Goal: Transaction & Acquisition: Book appointment/travel/reservation

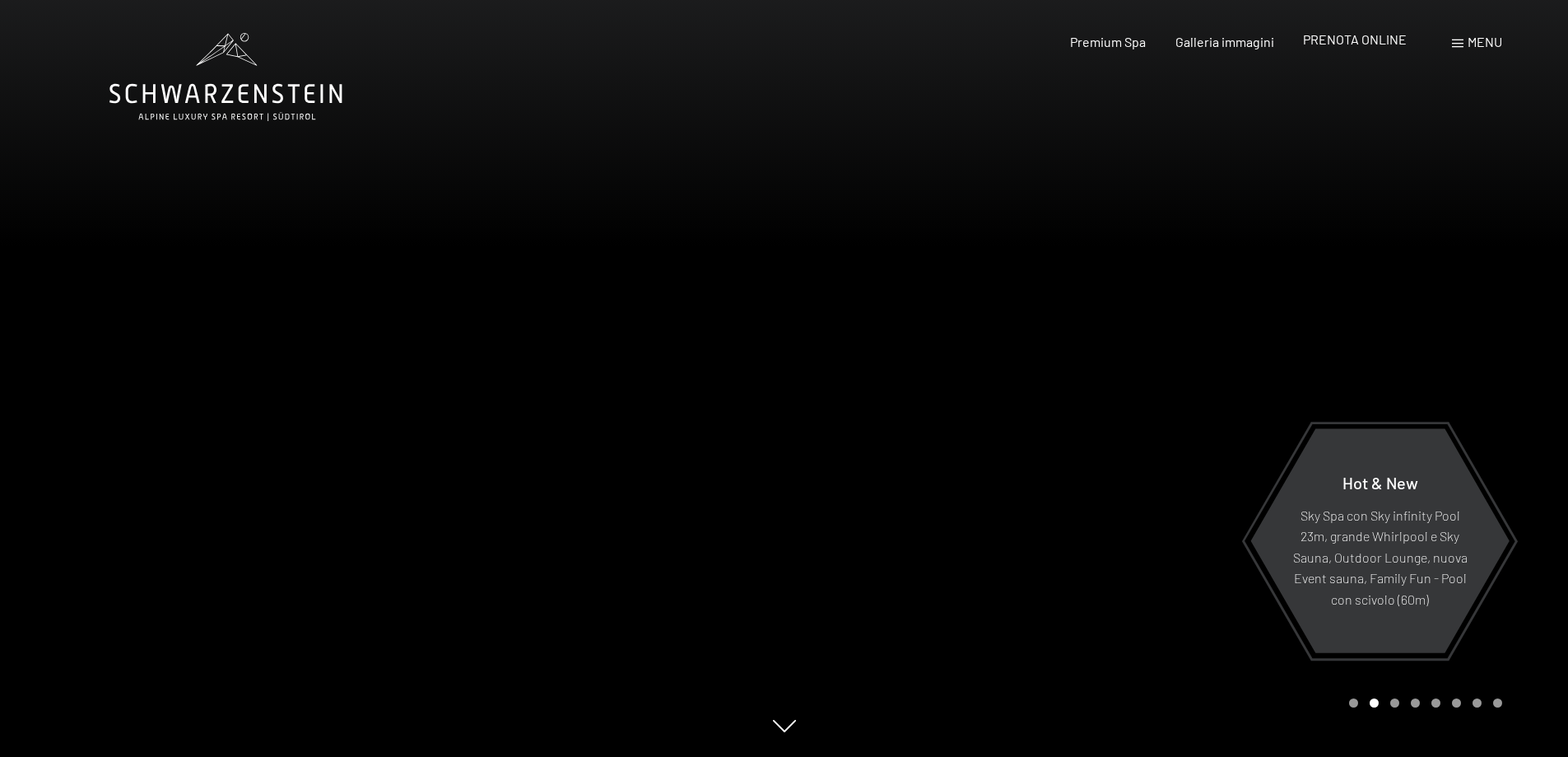
click at [1369, 41] on span "PRENOTA ONLINE" at bounding box center [1354, 39] width 103 height 15
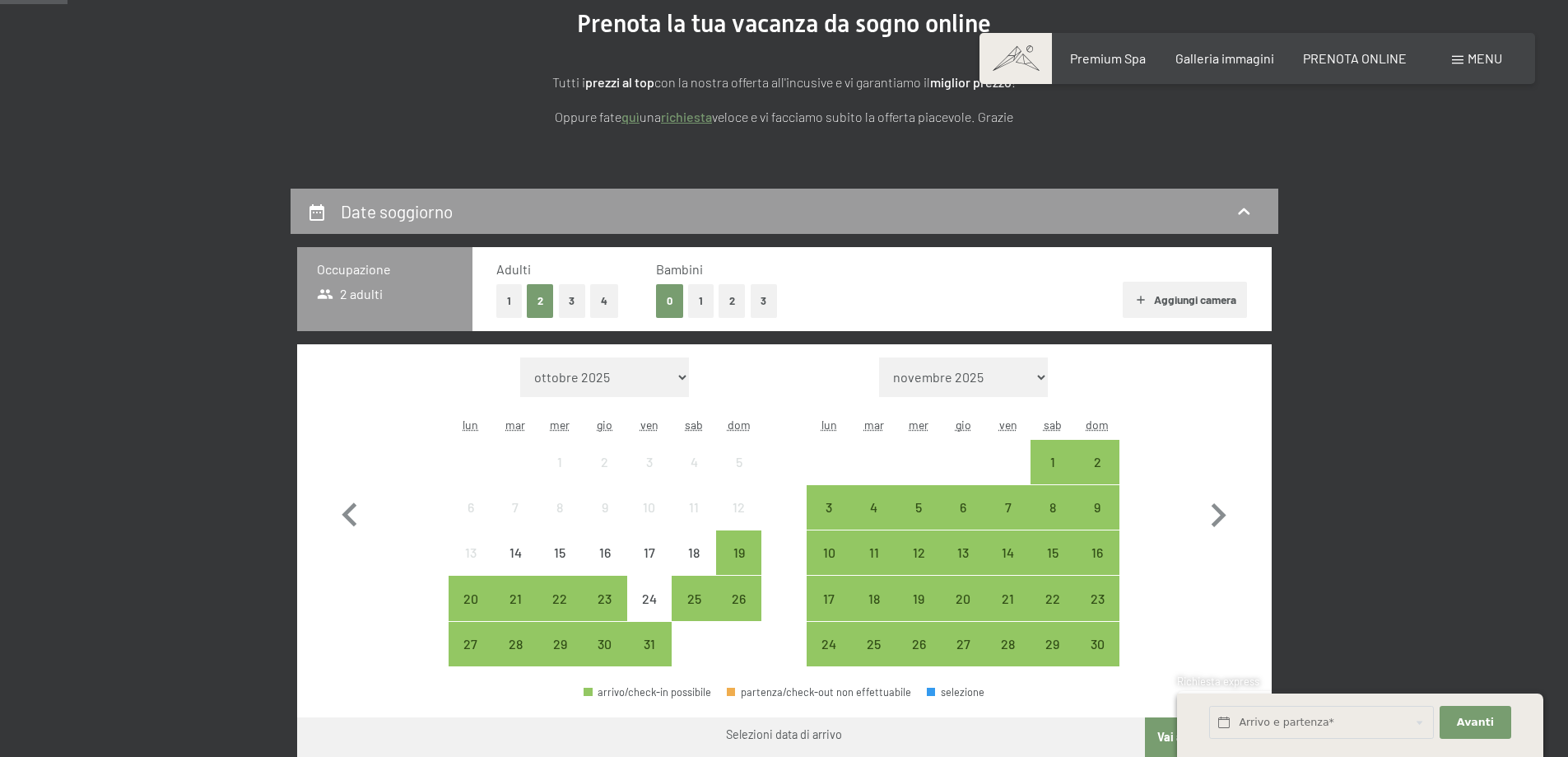
scroll to position [247, 0]
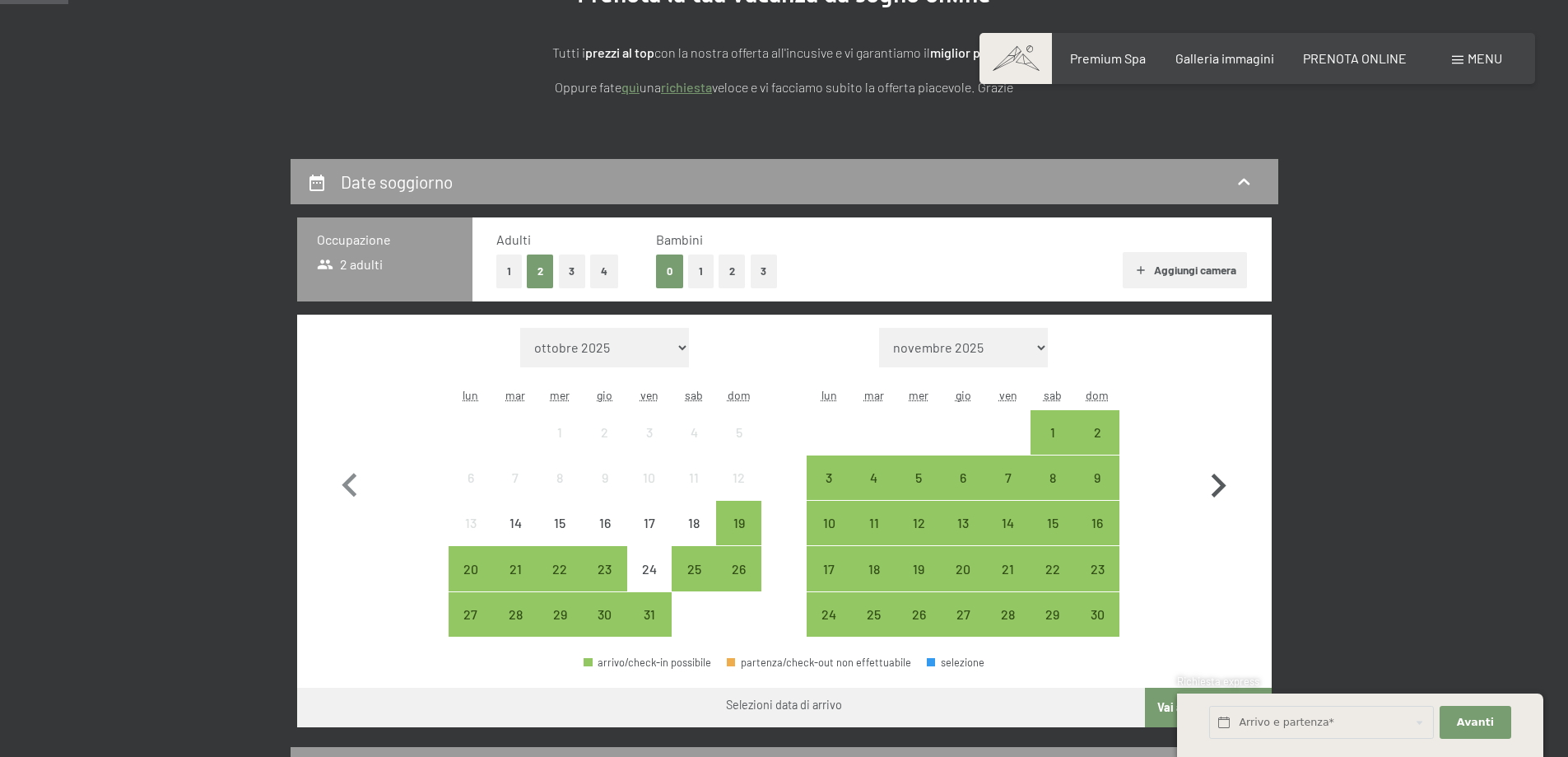
click at [1221, 484] on icon "button" at bounding box center [1219, 485] width 15 height 24
select select "[DATE]"
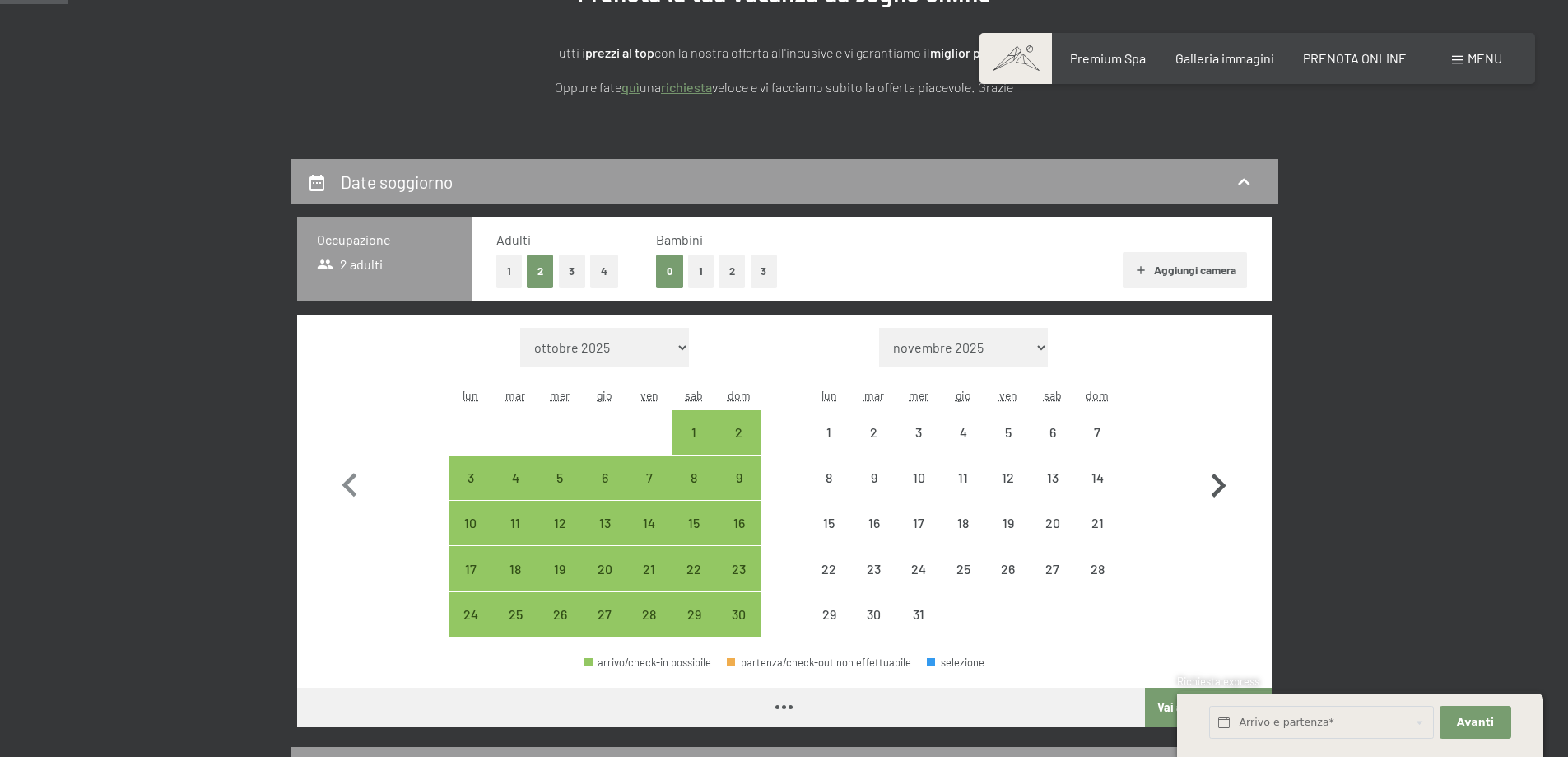
click at [1221, 484] on icon "button" at bounding box center [1219, 485] width 15 height 24
select select "[DATE]"
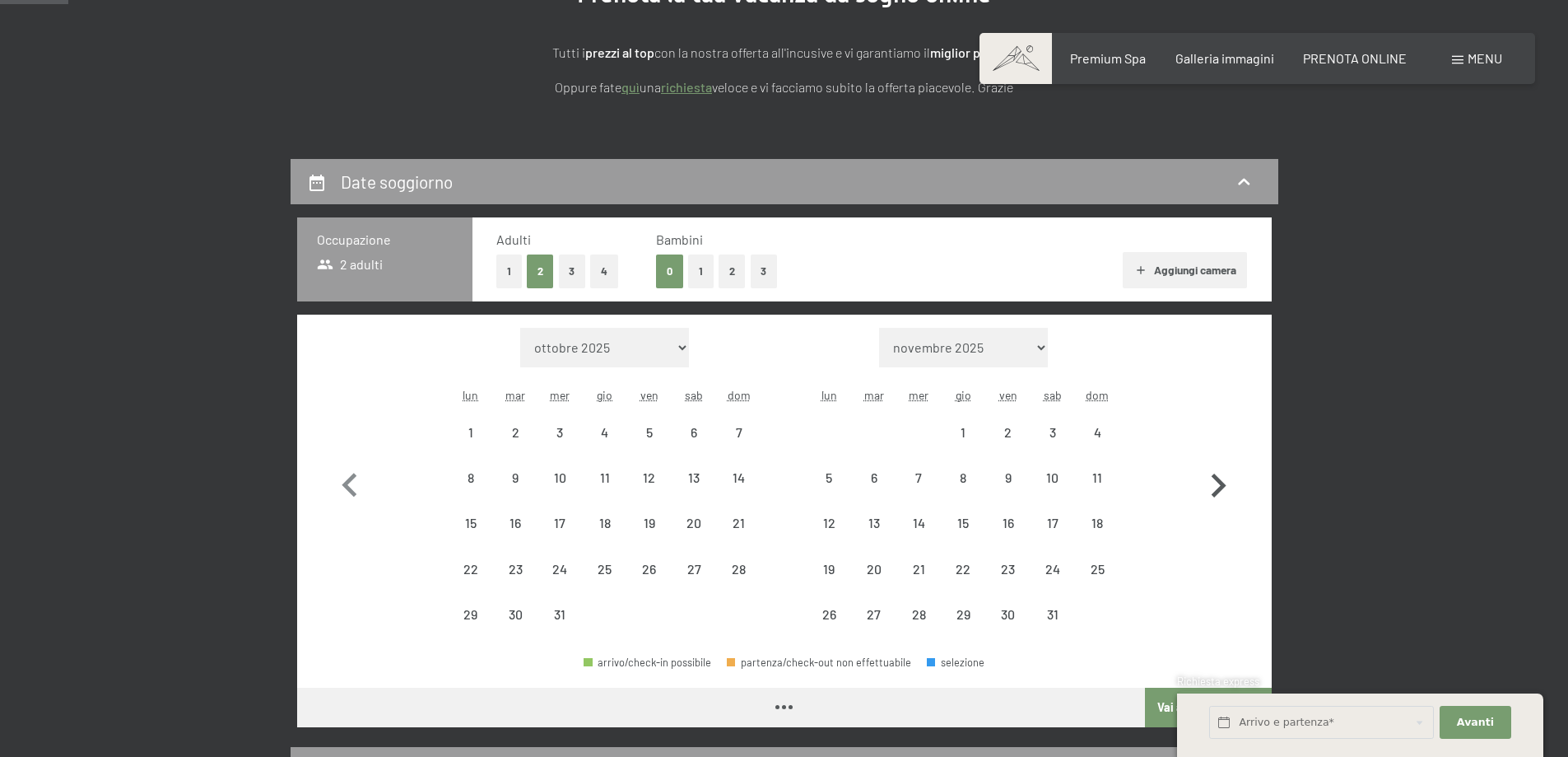
select select "[DATE]"
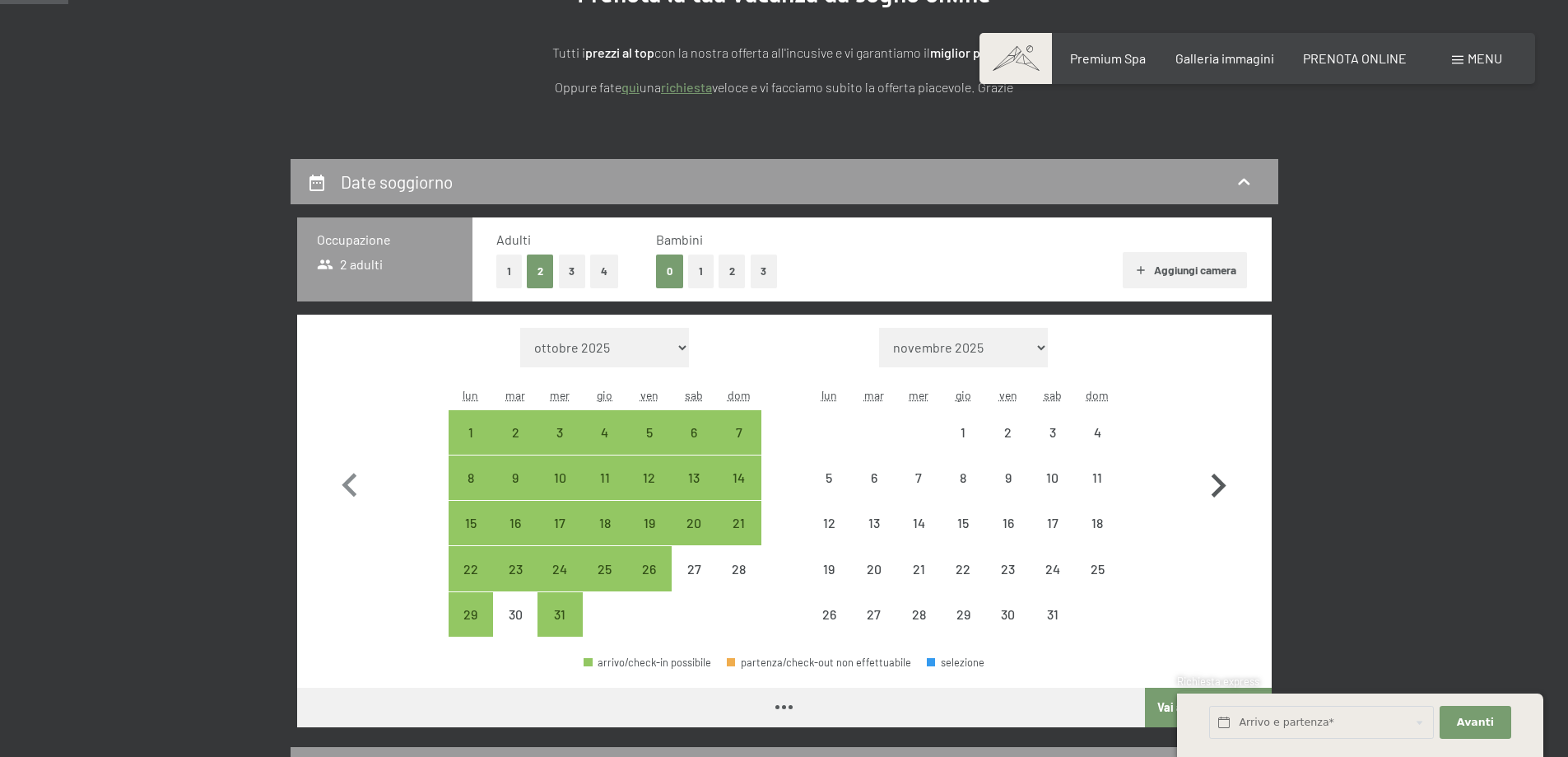
click at [1221, 484] on icon "button" at bounding box center [1219, 485] width 15 height 24
select select "[DATE]"
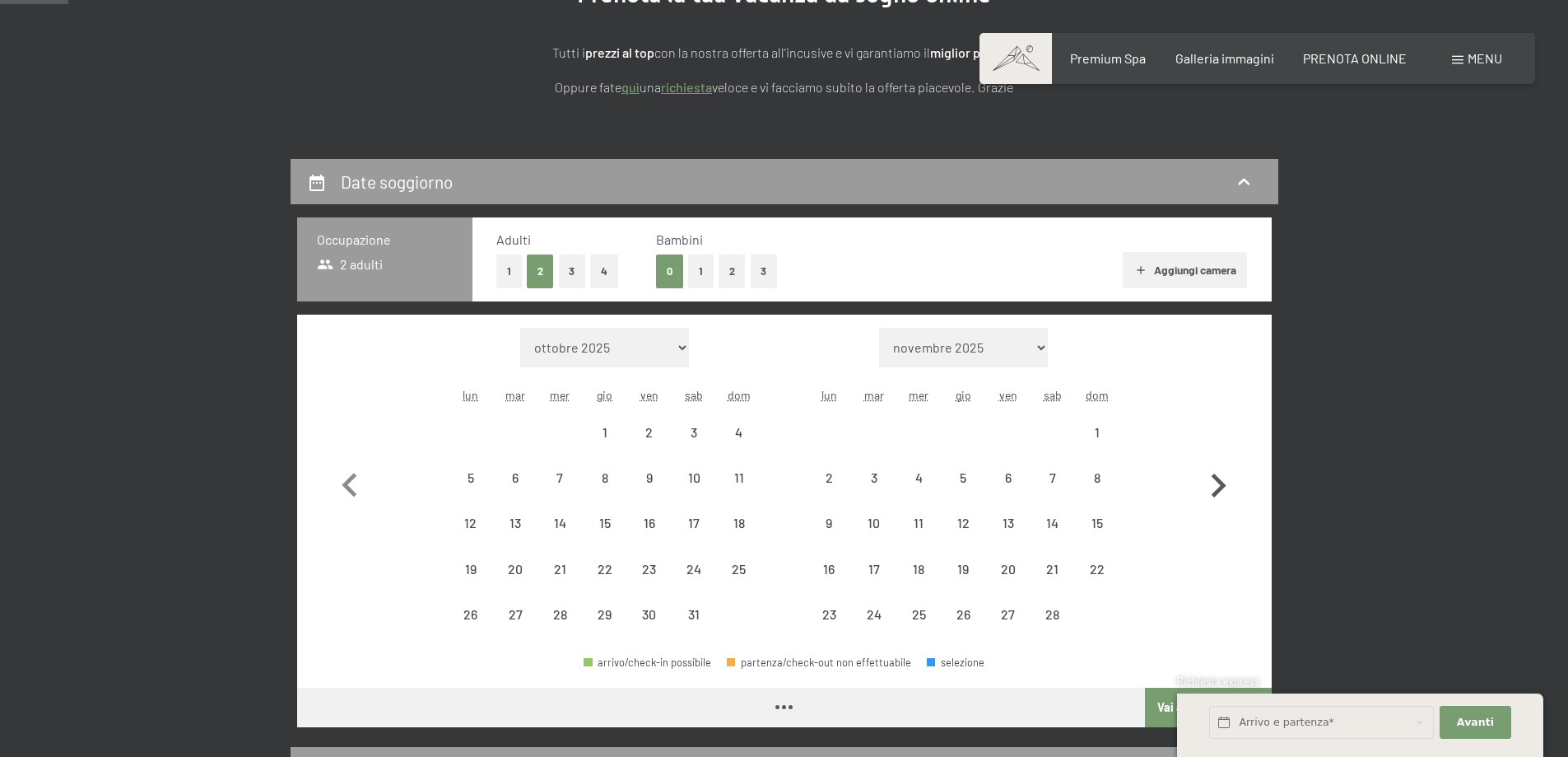
select select "[DATE]"
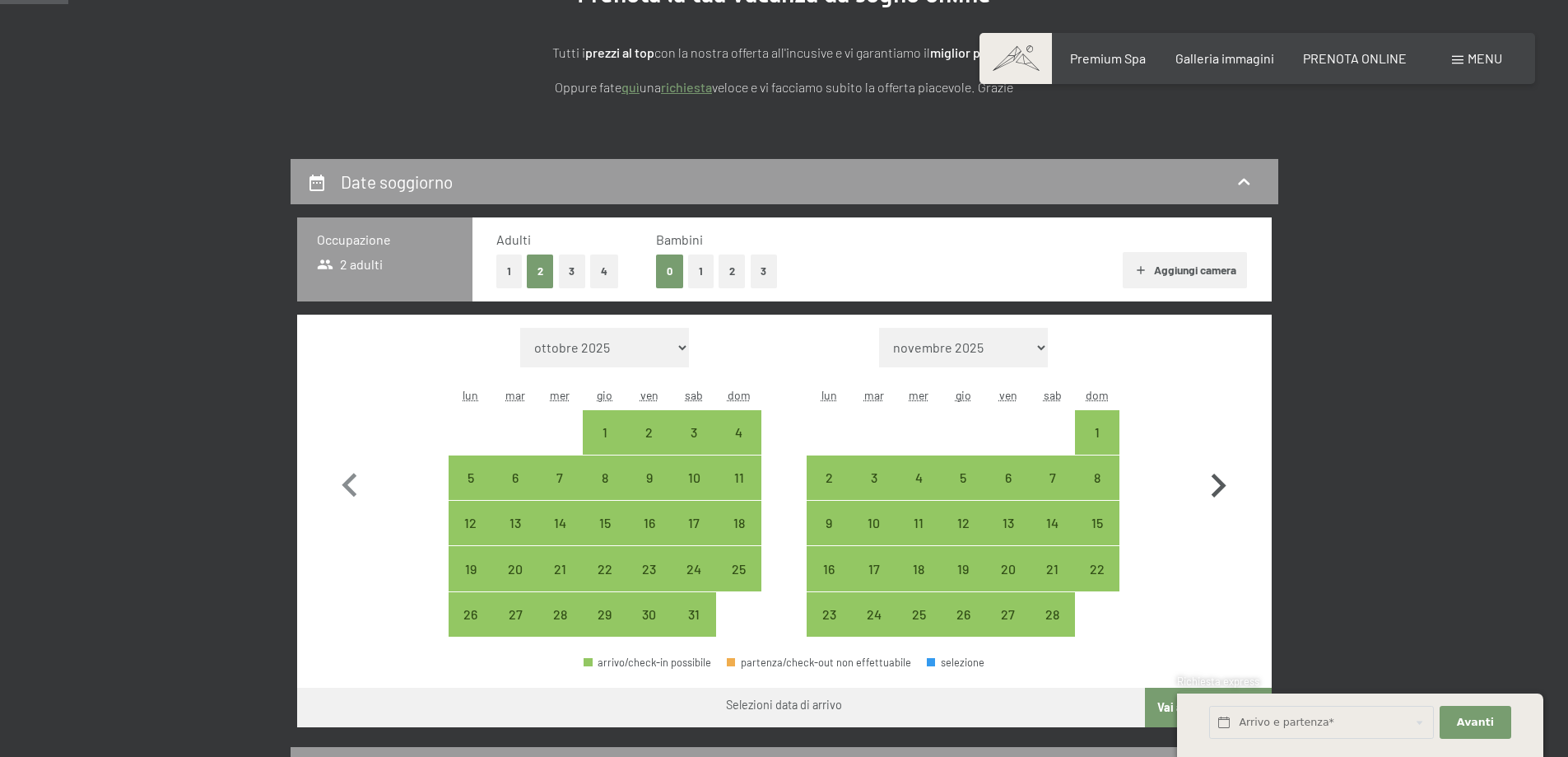
click at [1221, 484] on icon "button" at bounding box center [1219, 485] width 15 height 24
select select "[DATE]"
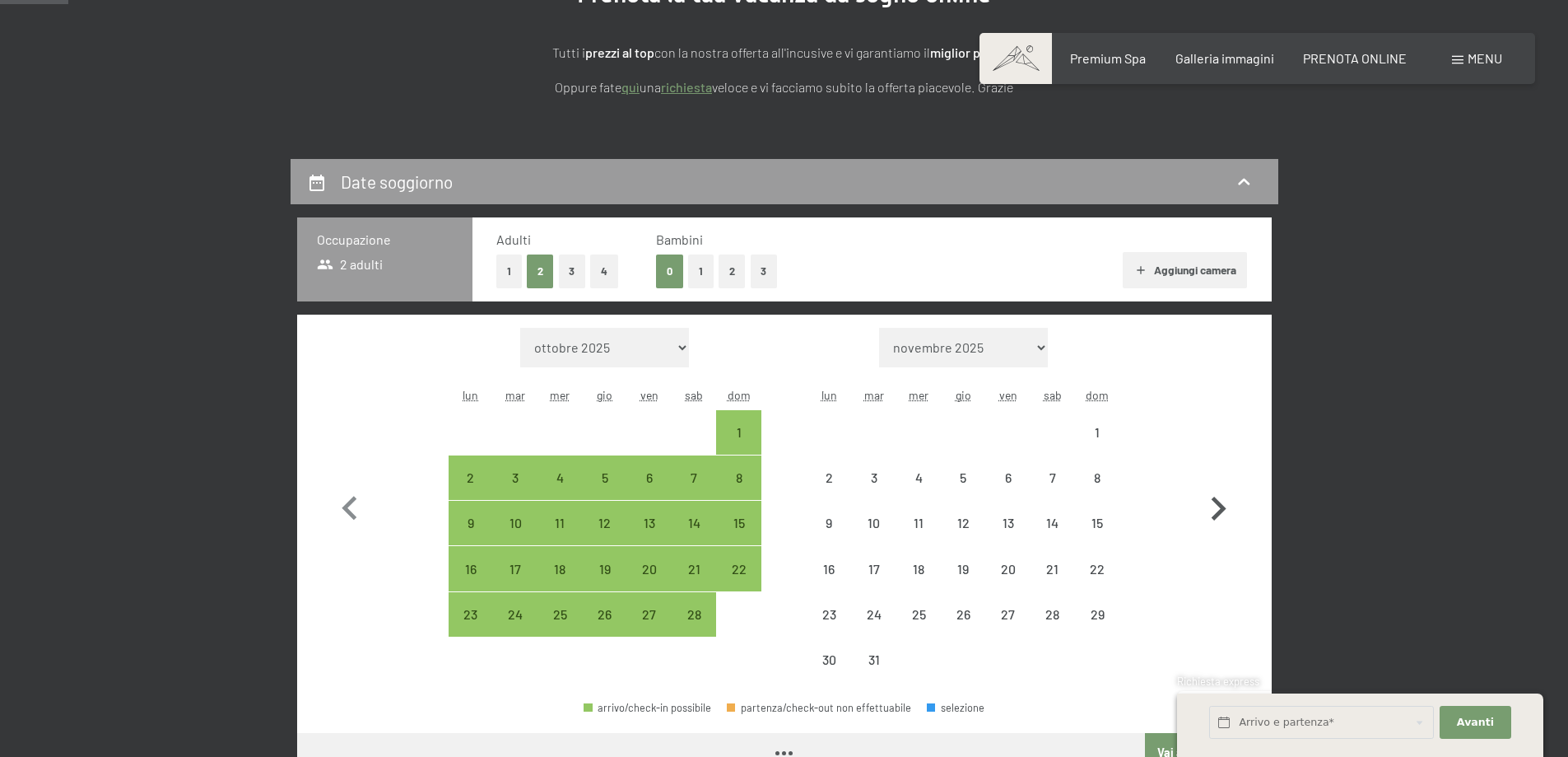
select select "[DATE]"
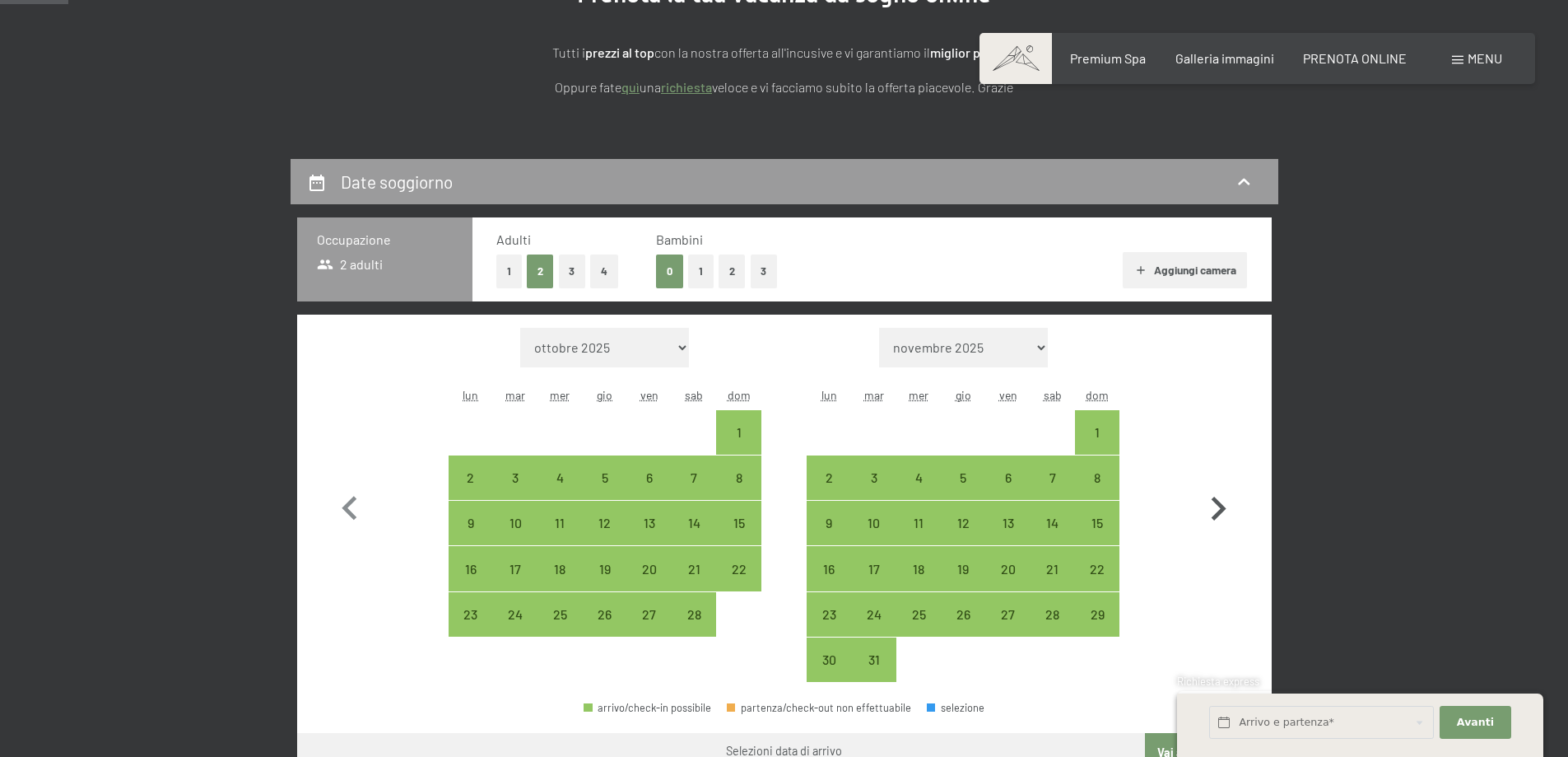
click at [1220, 509] on icon "button" at bounding box center [1218, 508] width 47 height 47
select select "[DATE]"
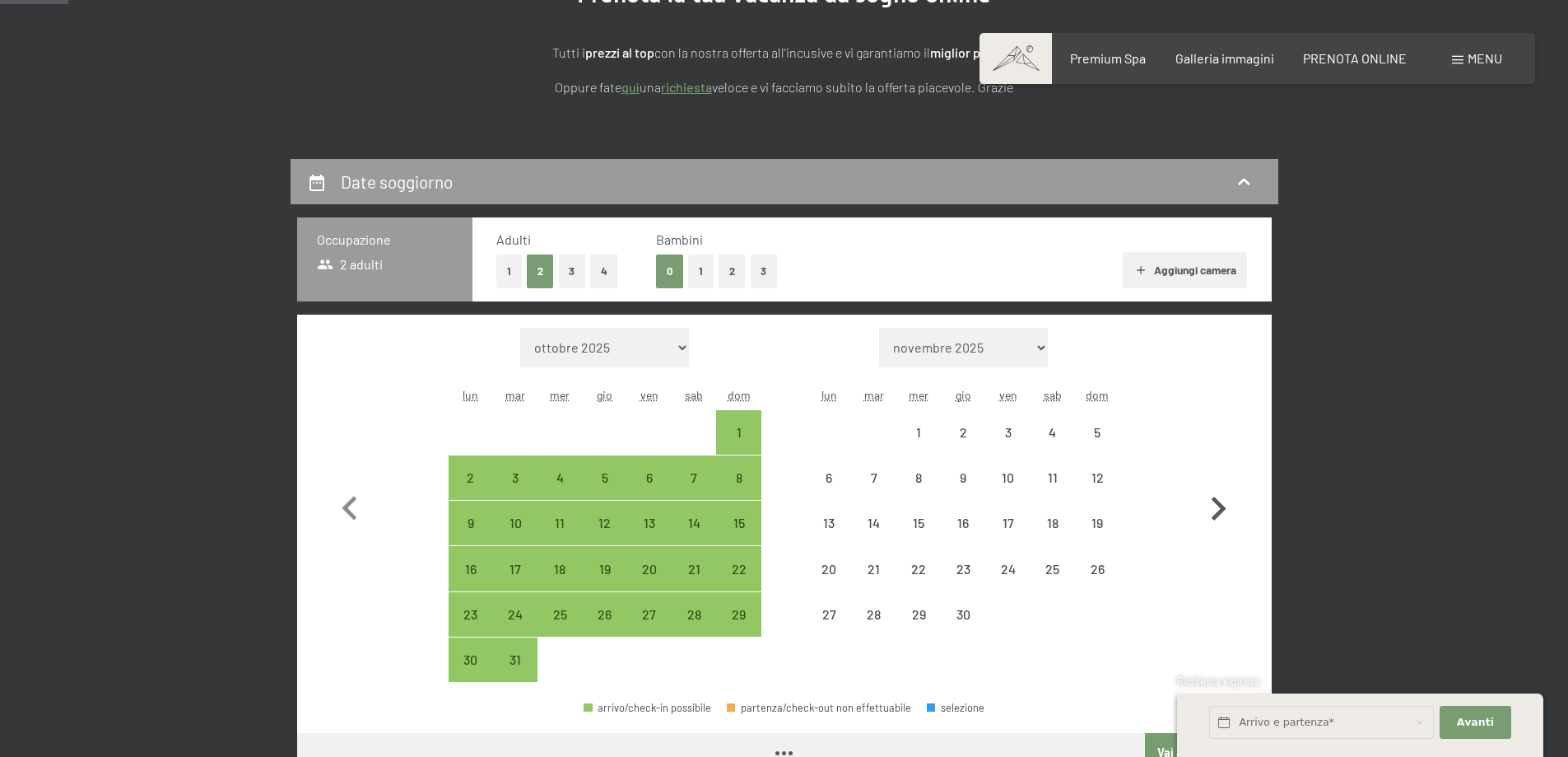
select select "[DATE]"
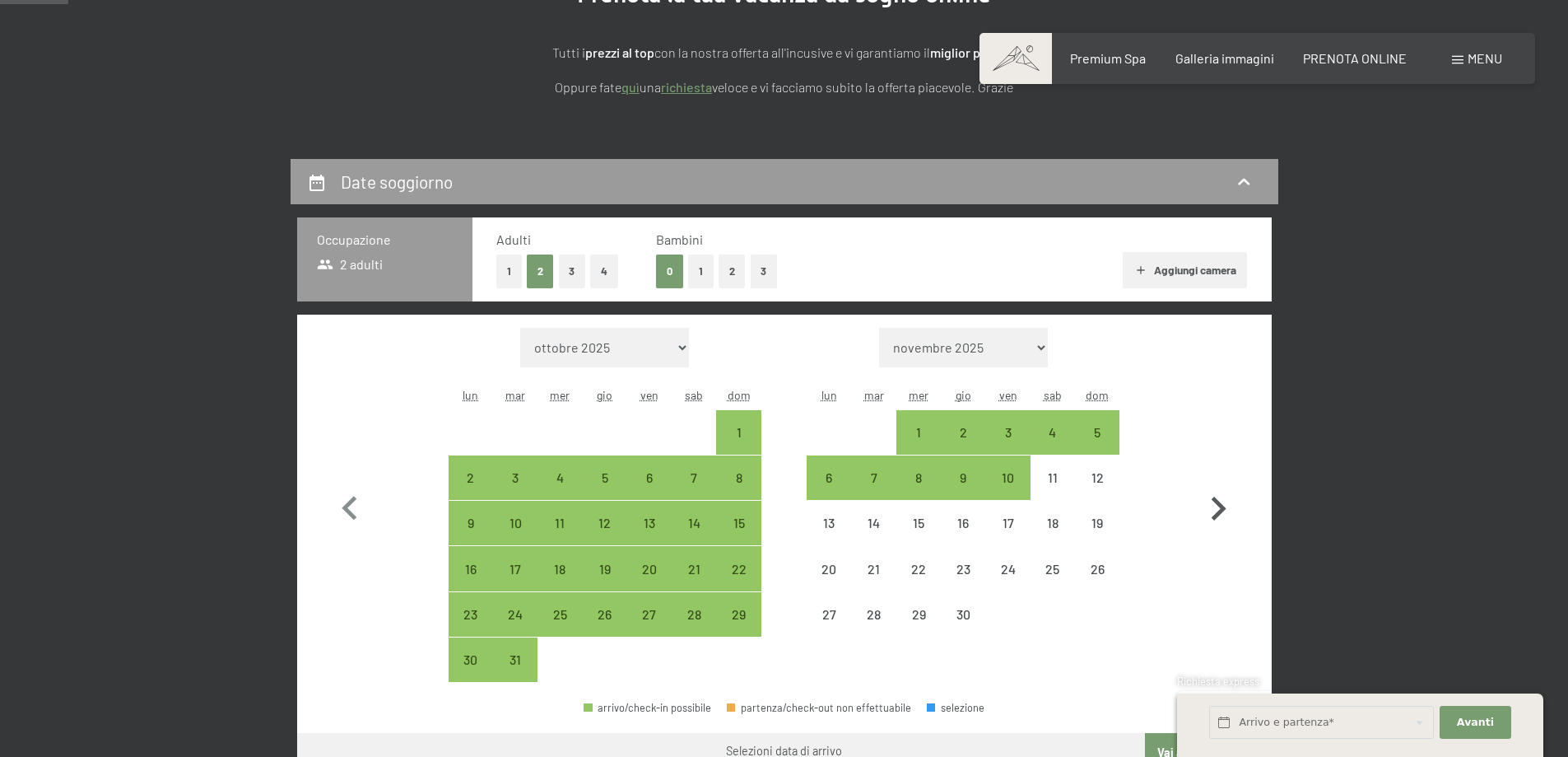
click at [1220, 509] on icon "button" at bounding box center [1218, 508] width 47 height 47
select select "[DATE]"
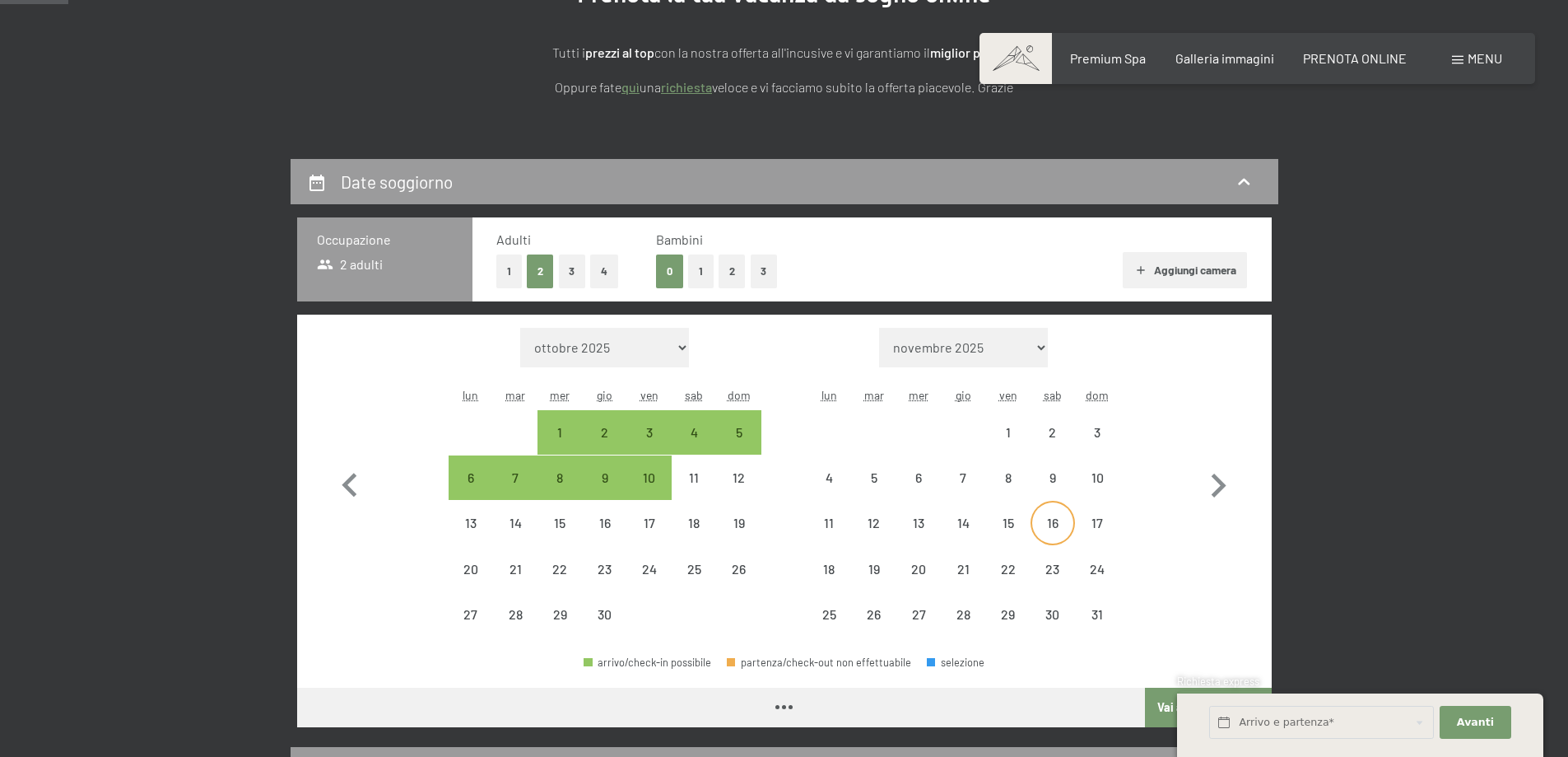
select select "[DATE]"
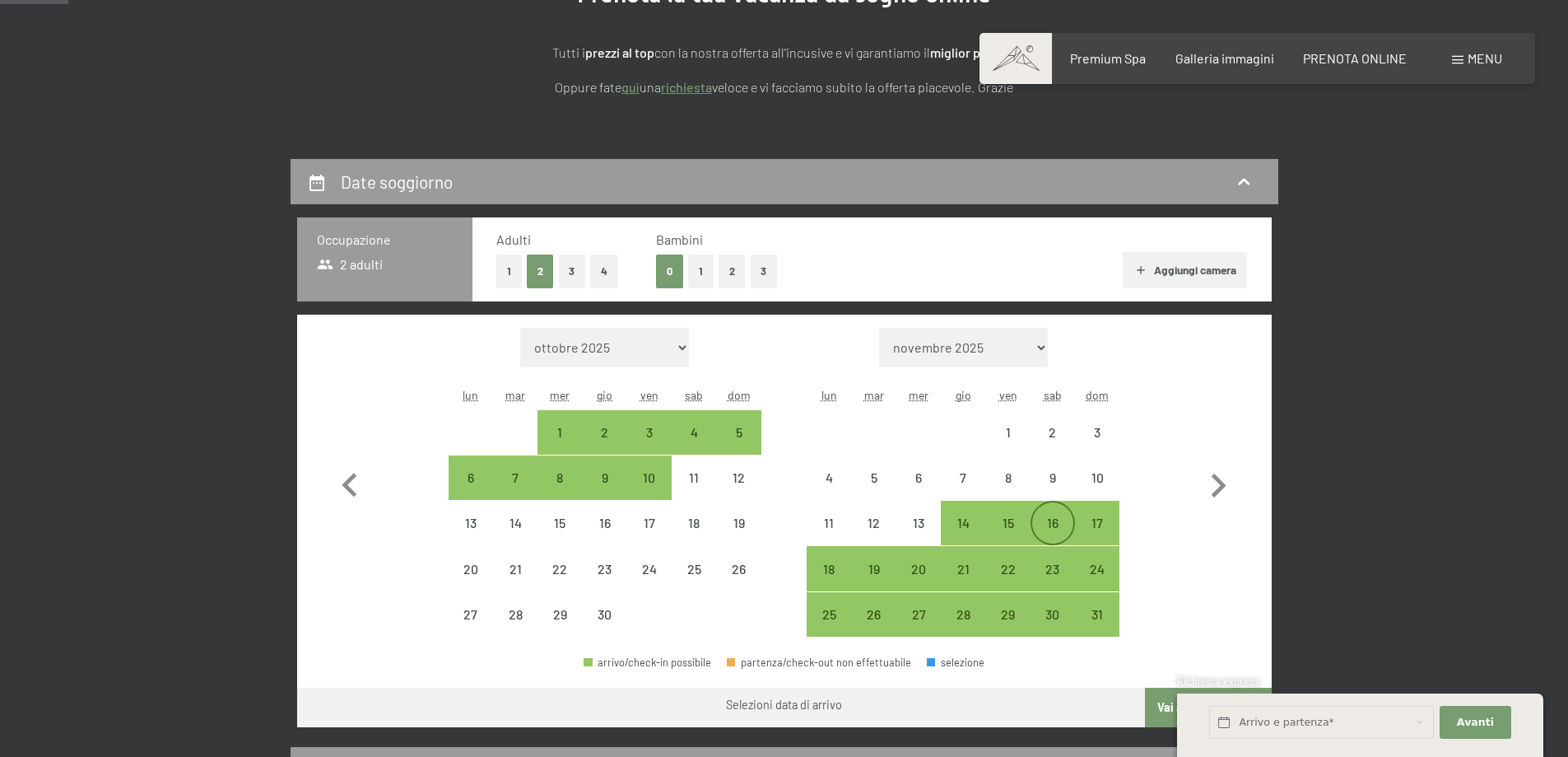
click at [1052, 526] on div "16" at bounding box center [1052, 536] width 41 height 41
select select "[DATE]"
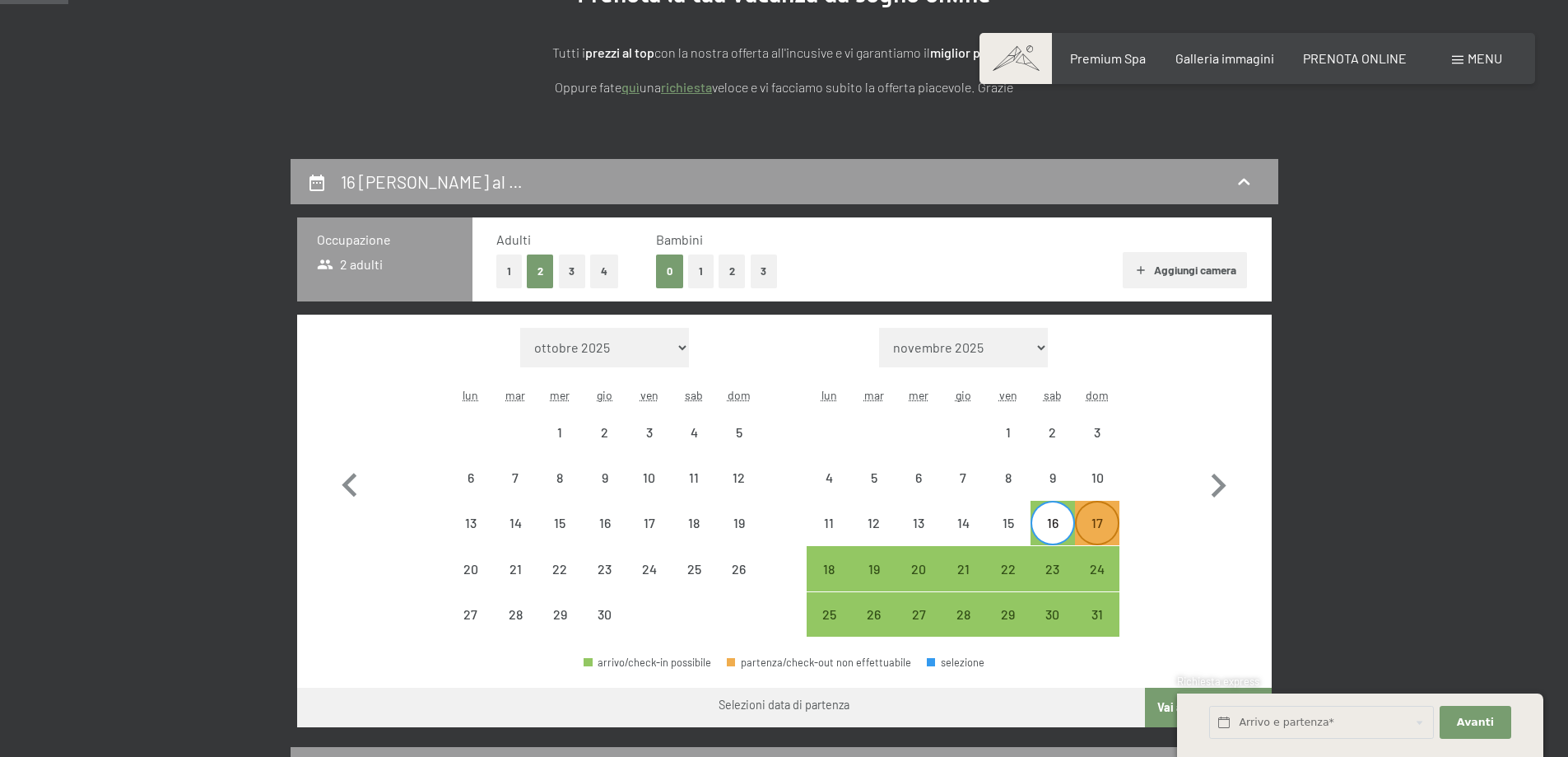
click at [1099, 531] on div "17" at bounding box center [1097, 536] width 41 height 41
select select "[DATE]"
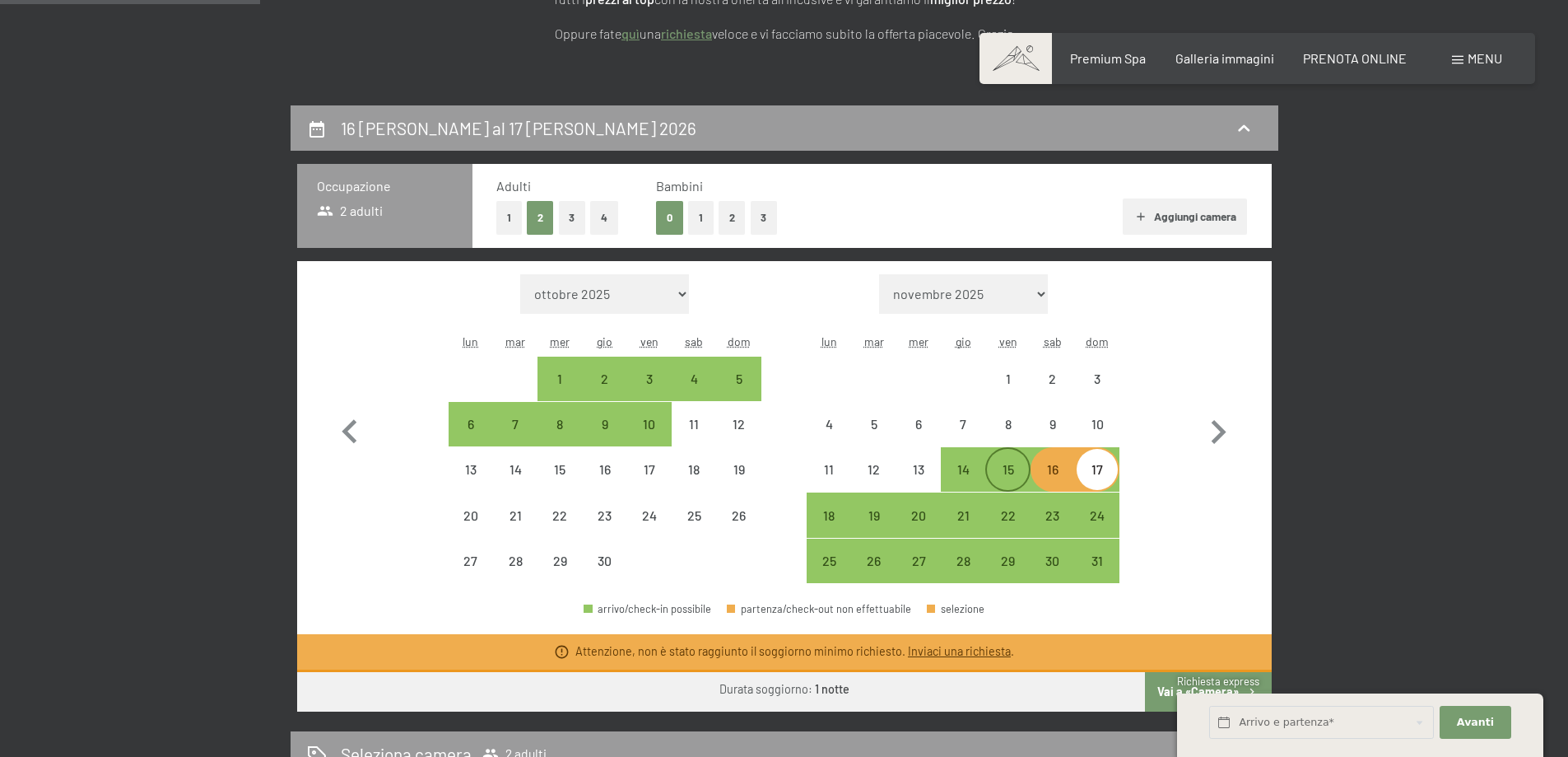
scroll to position [329, 0]
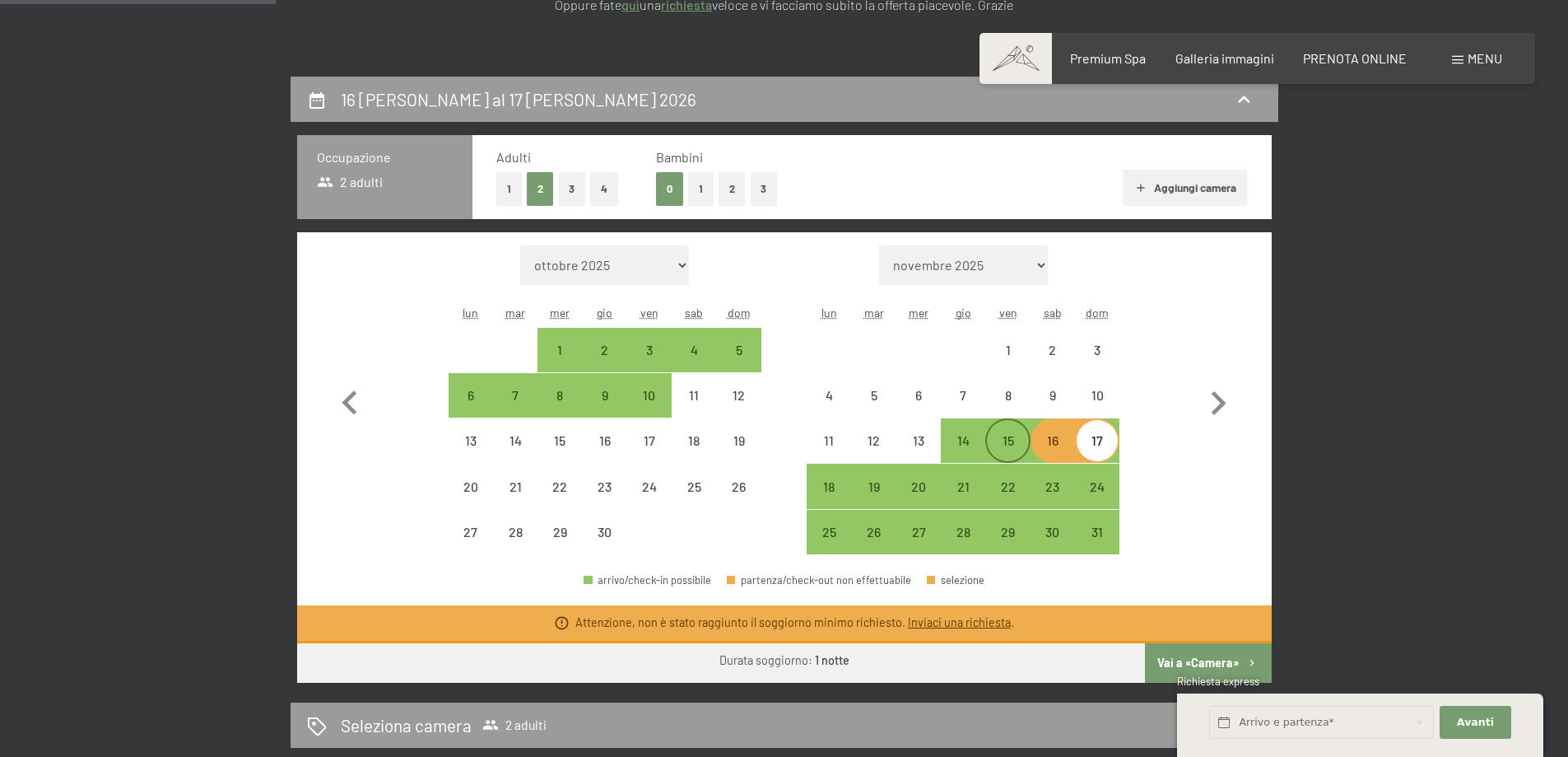
click at [1005, 438] on div "15" at bounding box center [1007, 454] width 41 height 41
select select "[DATE]"
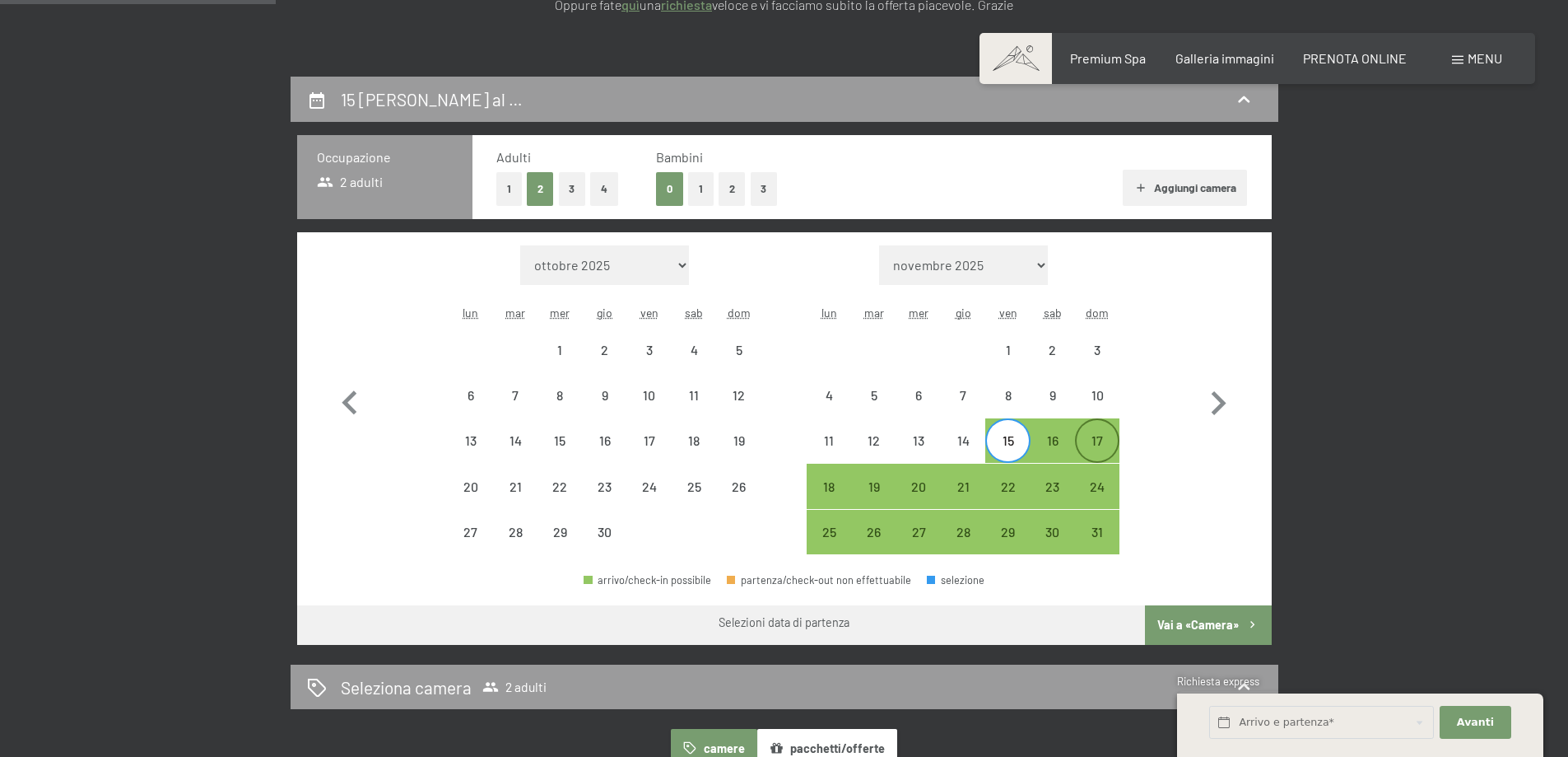
click at [1097, 442] on div "17" at bounding box center [1097, 454] width 41 height 41
select select "[DATE]"
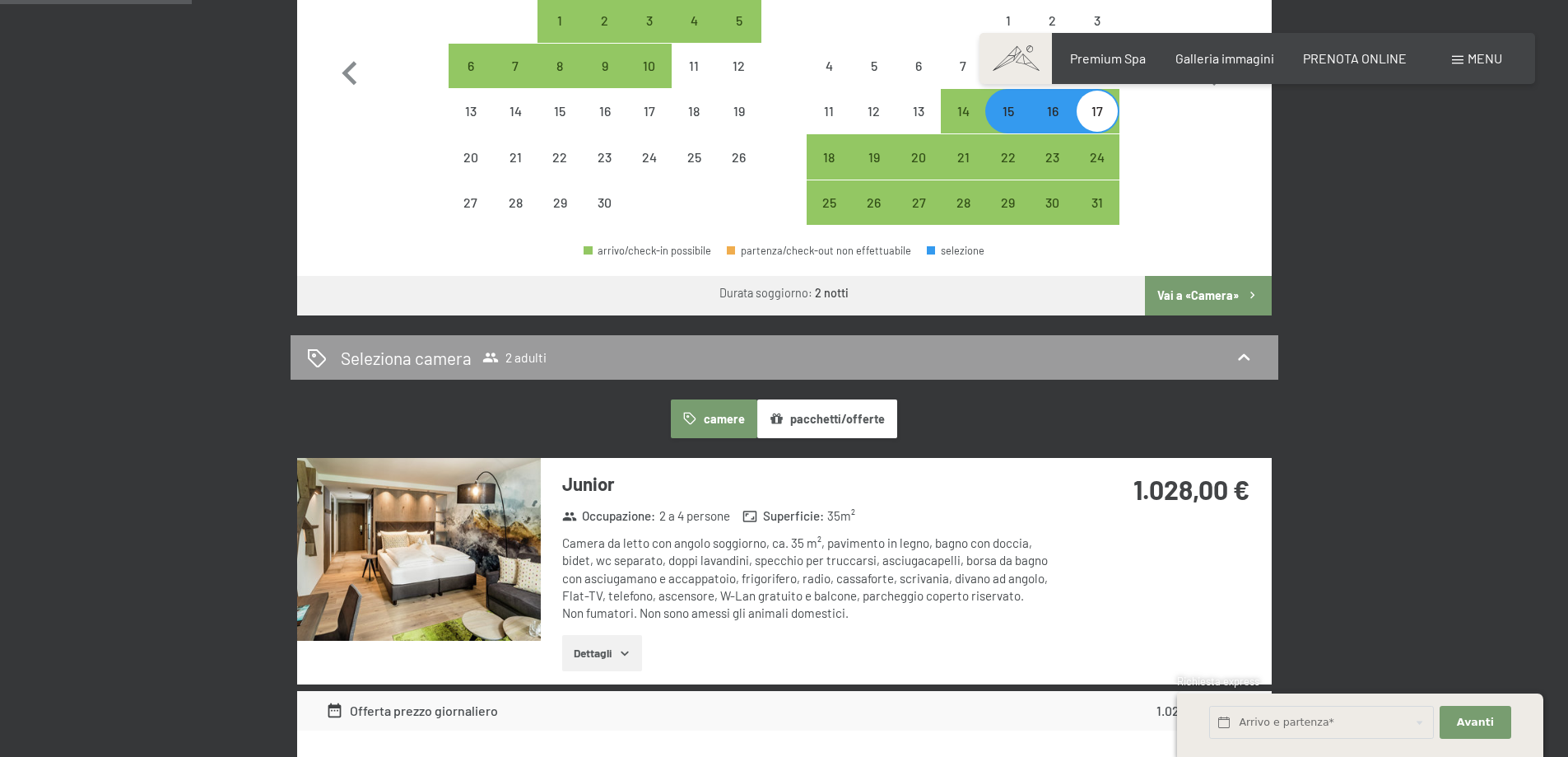
scroll to position [741, 0]
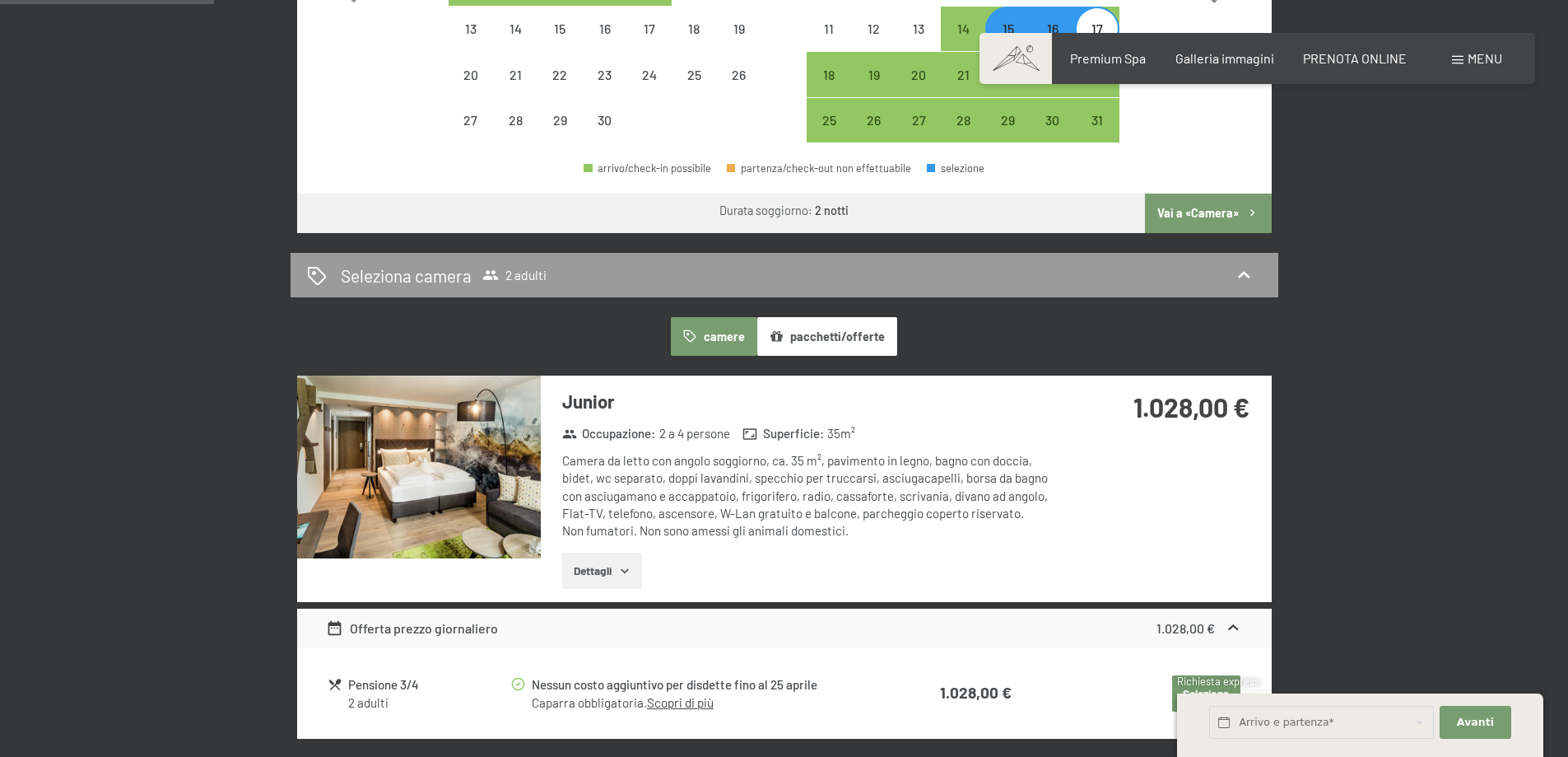
click at [628, 574] on icon "button" at bounding box center [625, 571] width 13 height 13
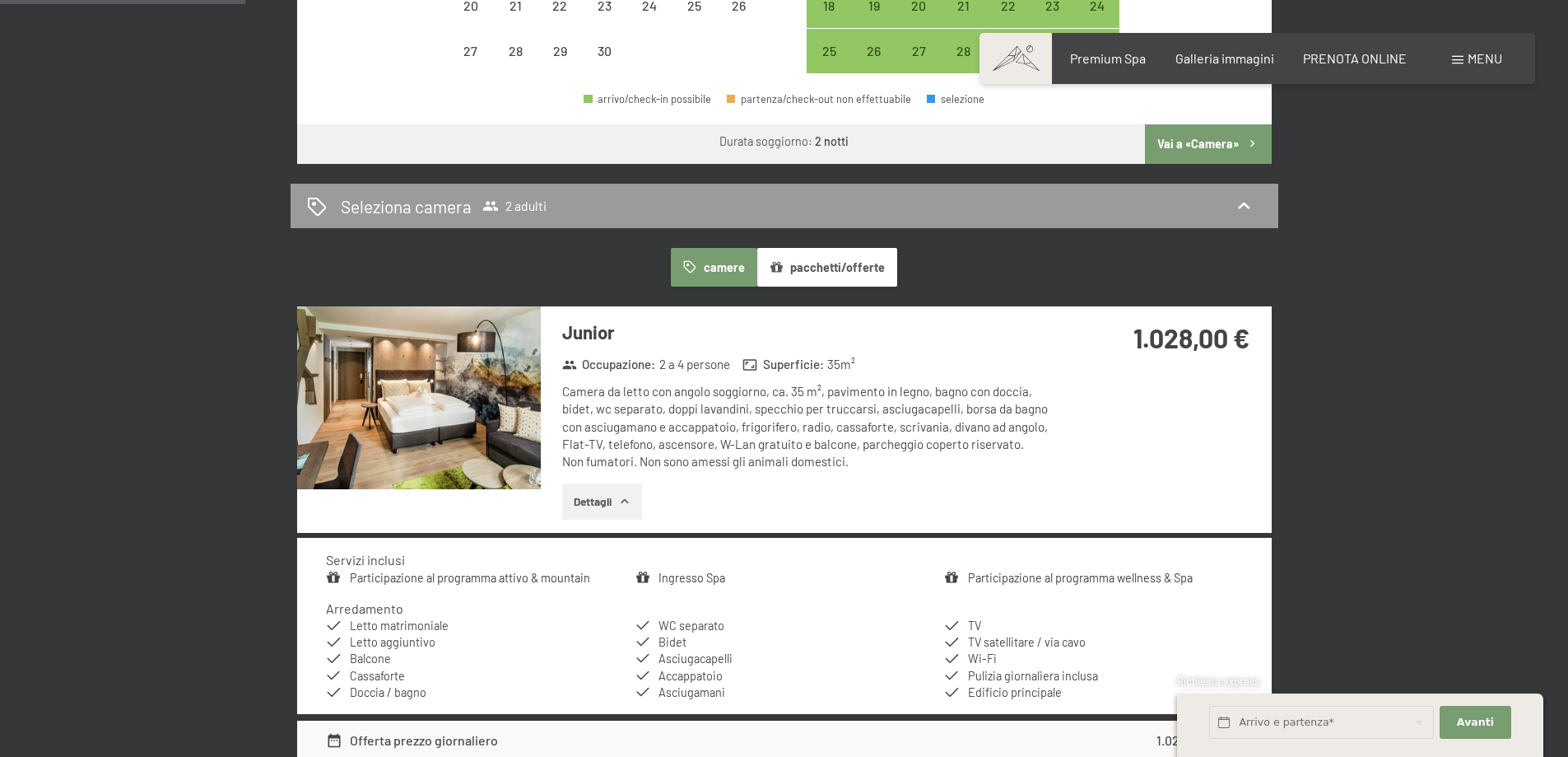
scroll to position [988, 0]
